Goal: Task Accomplishment & Management: Manage account settings

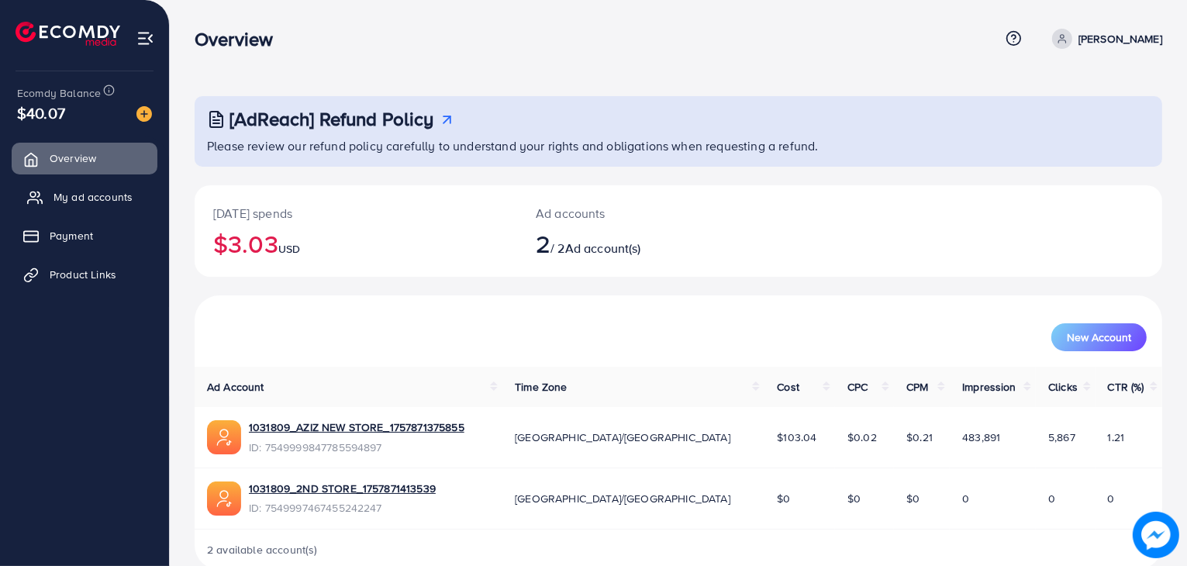
click at [95, 203] on span "My ad accounts" at bounding box center [93, 197] width 79 height 16
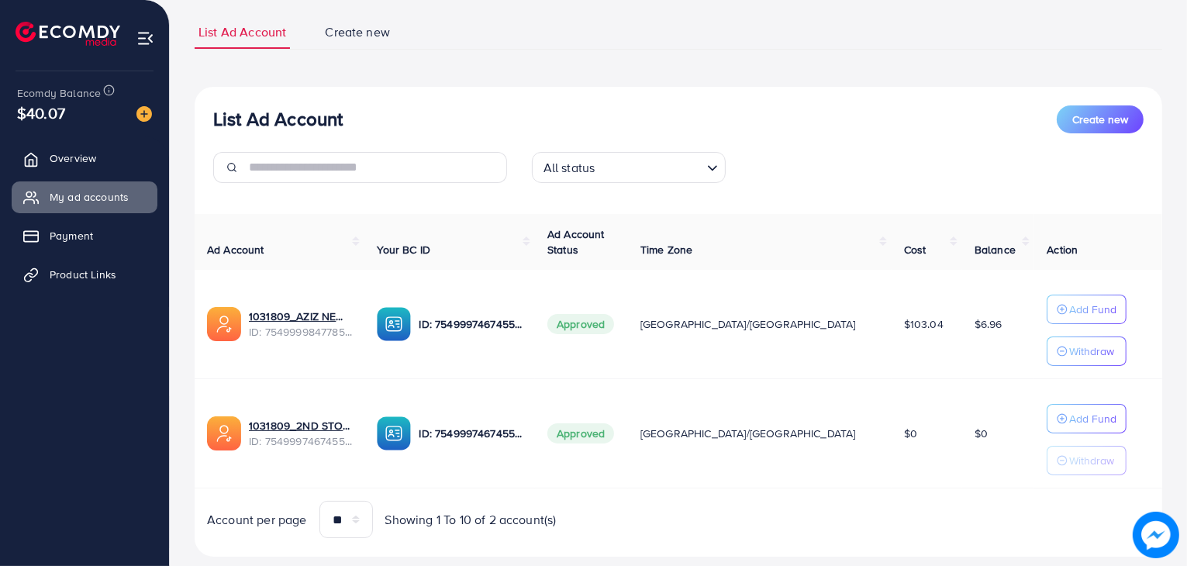
scroll to position [132, 0]
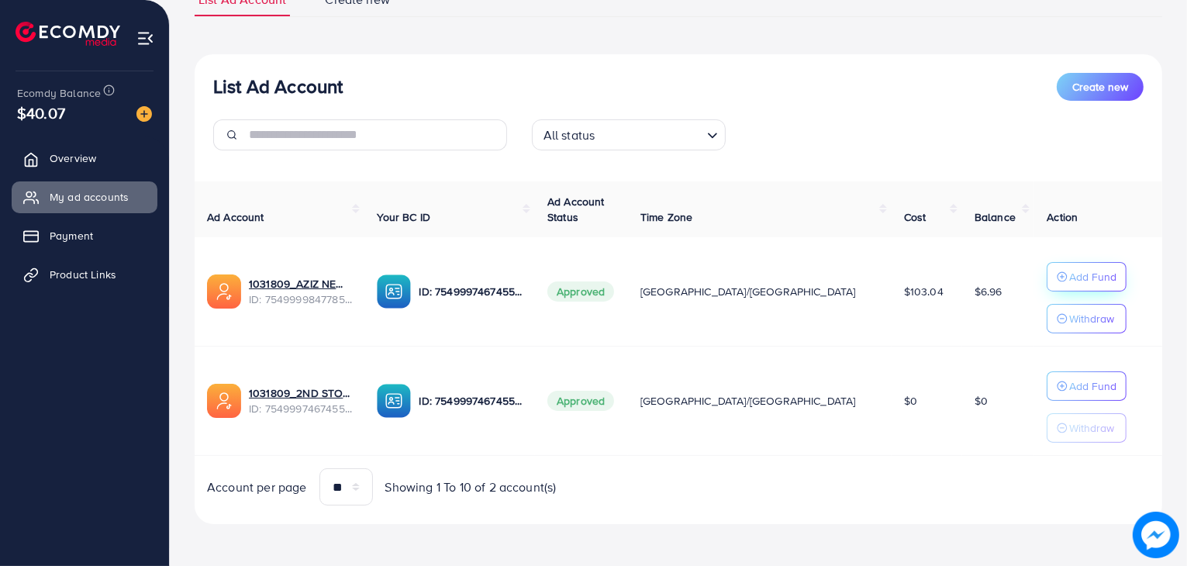
click at [1070, 281] on p "Add Fund" at bounding box center [1093, 277] width 47 height 19
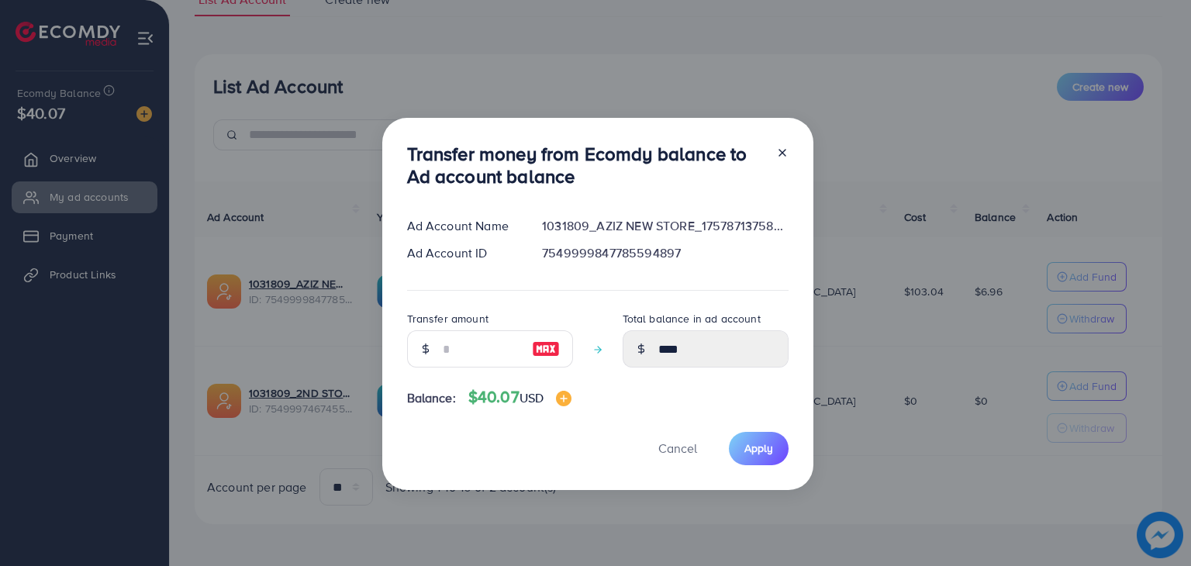
click at [780, 155] on icon at bounding box center [782, 153] width 12 height 12
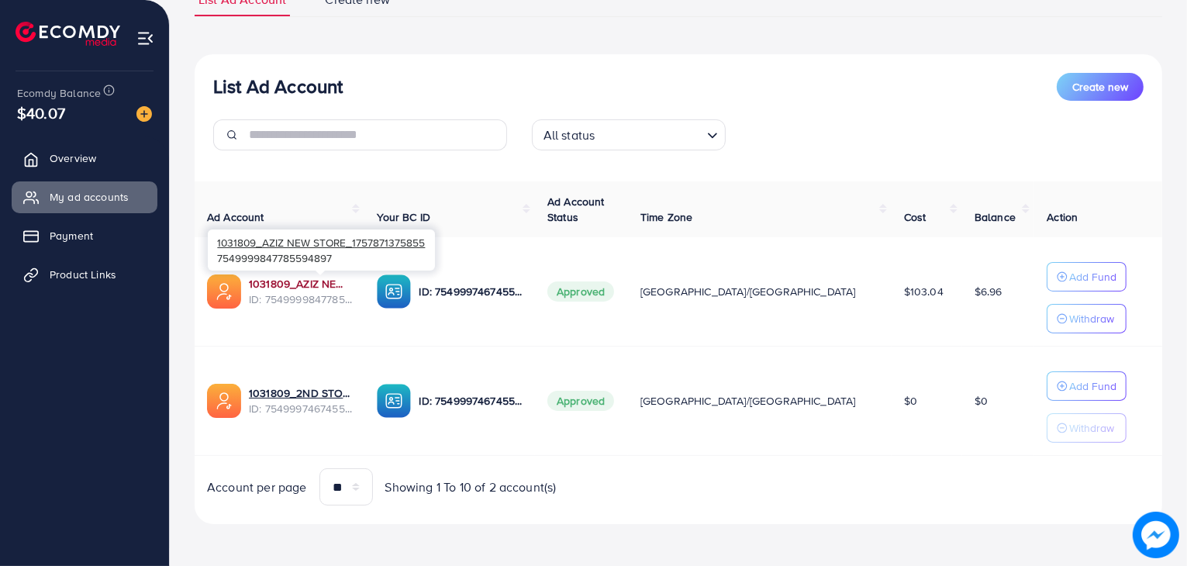
click at [298, 277] on link "1031809_AZIZ NEW STORE_1757871375855" at bounding box center [300, 284] width 103 height 16
click at [75, 278] on span "Product Links" at bounding box center [87, 275] width 67 height 16
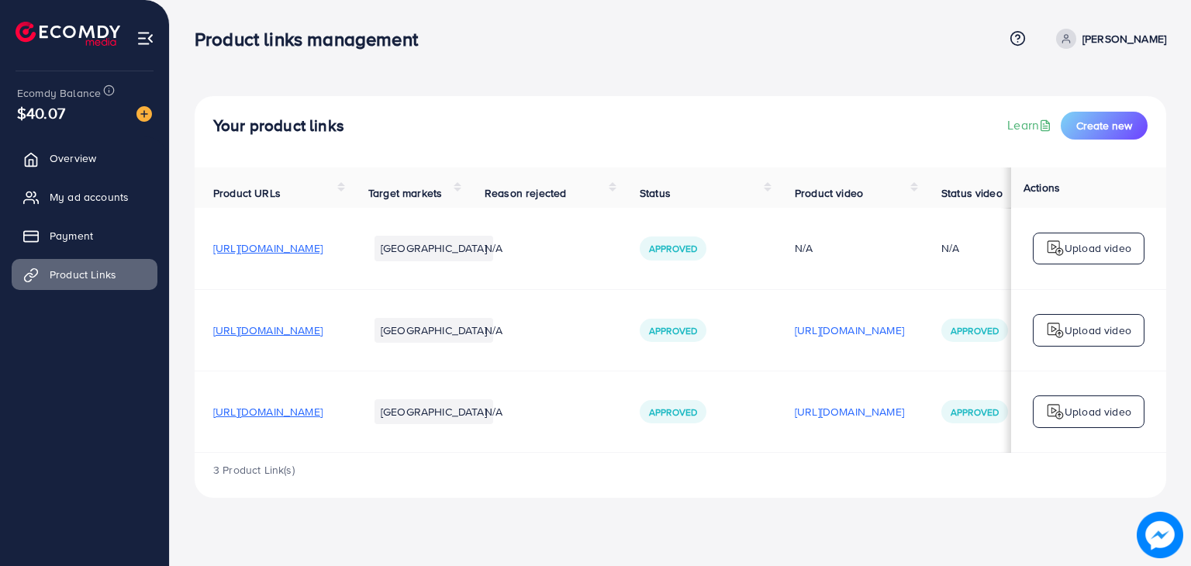
scroll to position [0, 257]
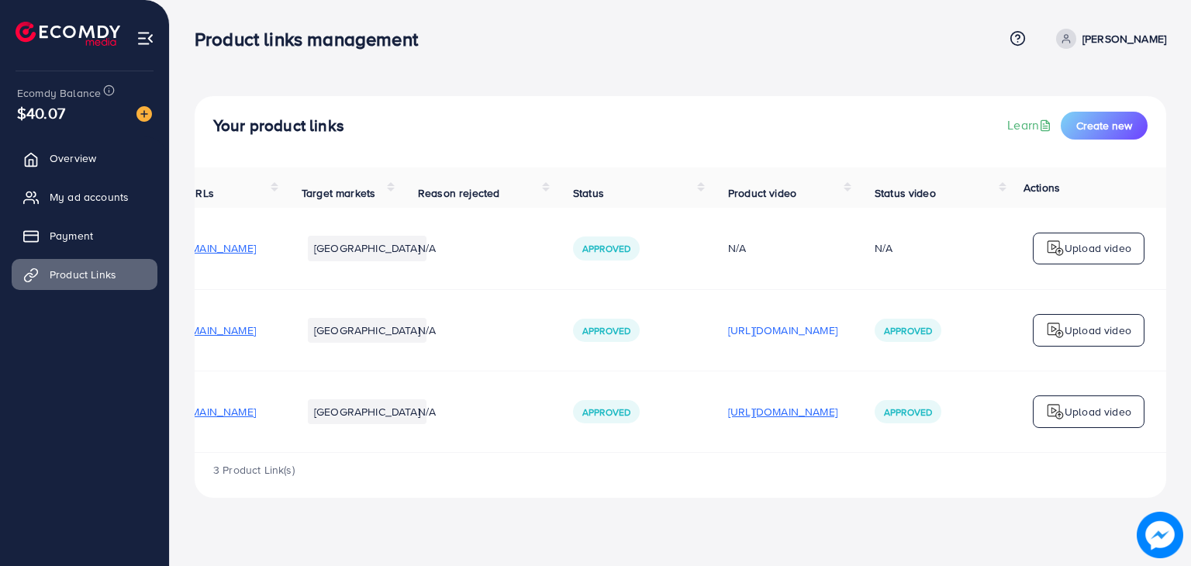
click at [728, 421] on p "[URL][DOMAIN_NAME]" at bounding box center [782, 412] width 109 height 19
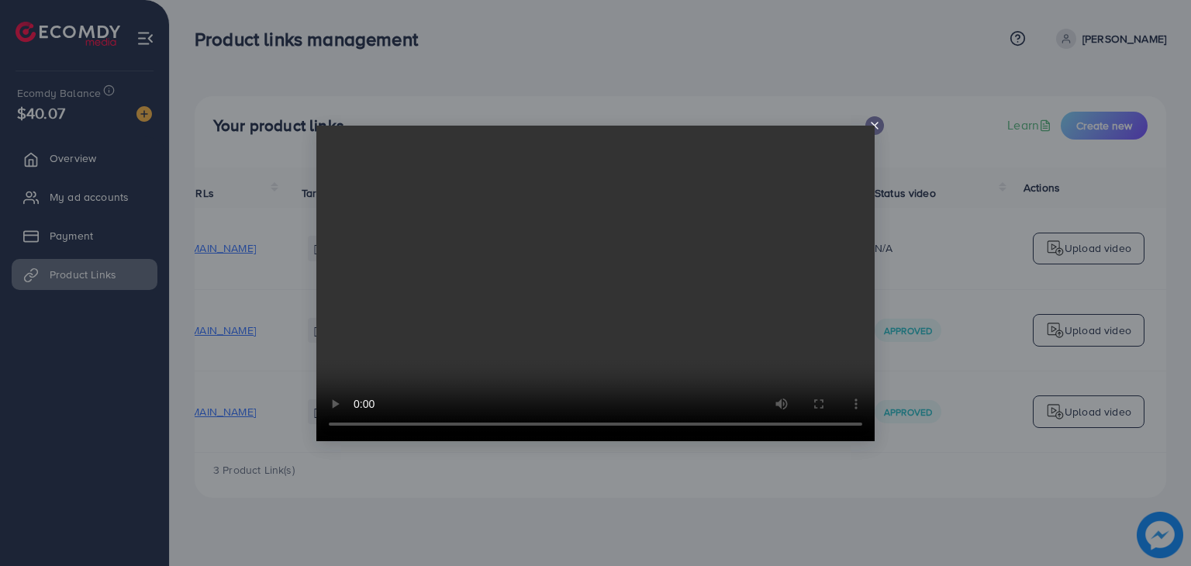
click at [875, 125] on line at bounding box center [875, 126] width 6 height 6
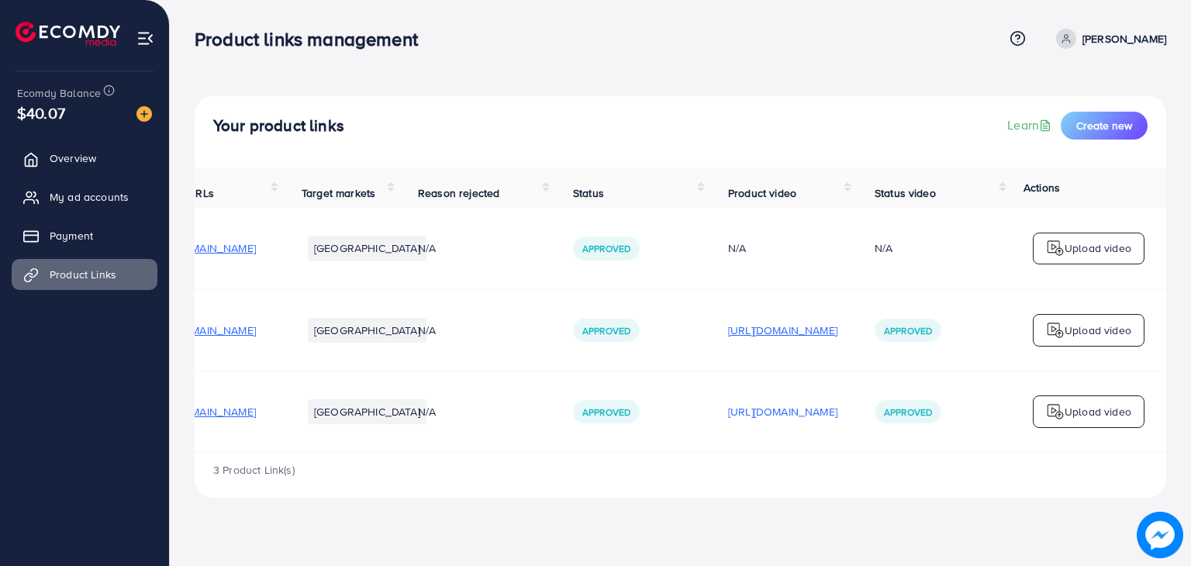
click at [728, 327] on p "[URL][DOMAIN_NAME]" at bounding box center [782, 330] width 109 height 19
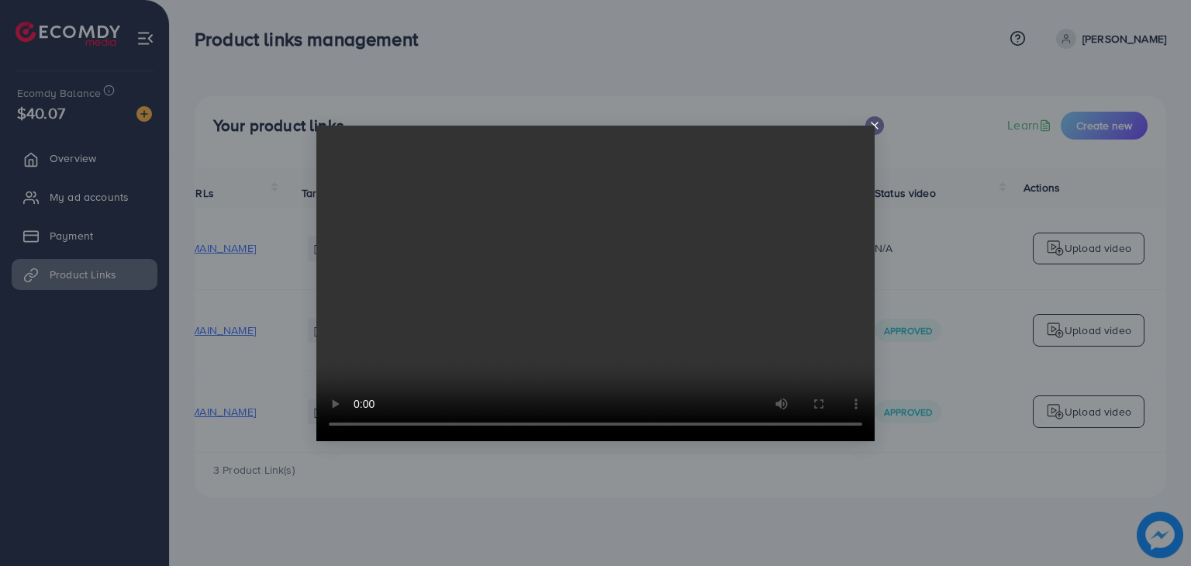
click at [874, 128] on video at bounding box center [595, 284] width 558 height 316
click at [875, 127] on icon at bounding box center [875, 125] width 12 height 12
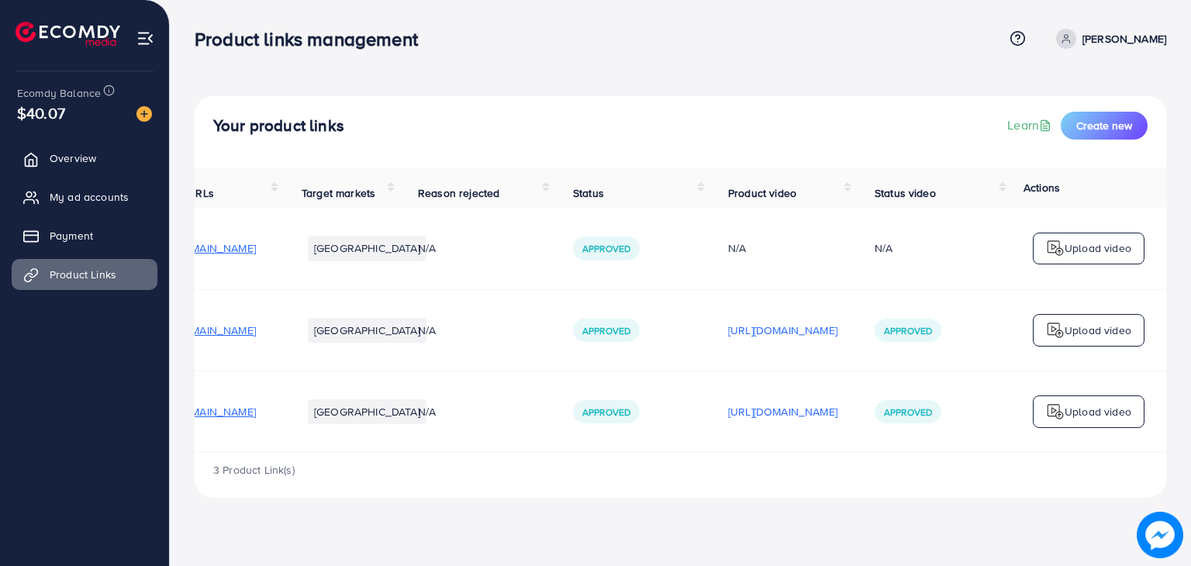
scroll to position [0, 0]
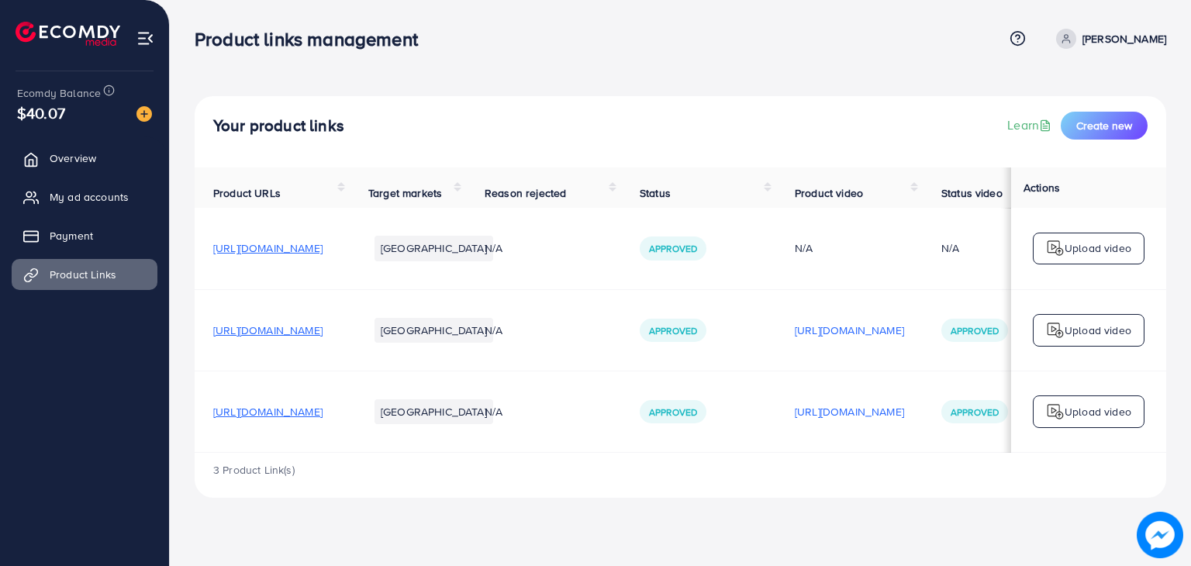
click at [323, 337] on span "[URL][DOMAIN_NAME]" at bounding box center [267, 331] width 109 height 16
